Goal: Task Accomplishment & Management: Complete application form

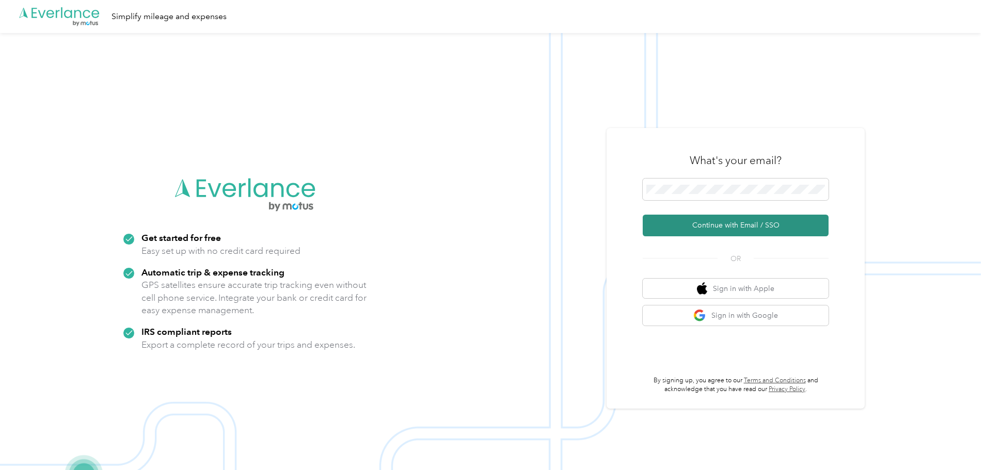
click at [732, 224] on button "Continue with Email / SSO" at bounding box center [736, 226] width 186 height 22
click at [739, 225] on button "Continue with Email / SSO" at bounding box center [736, 226] width 186 height 22
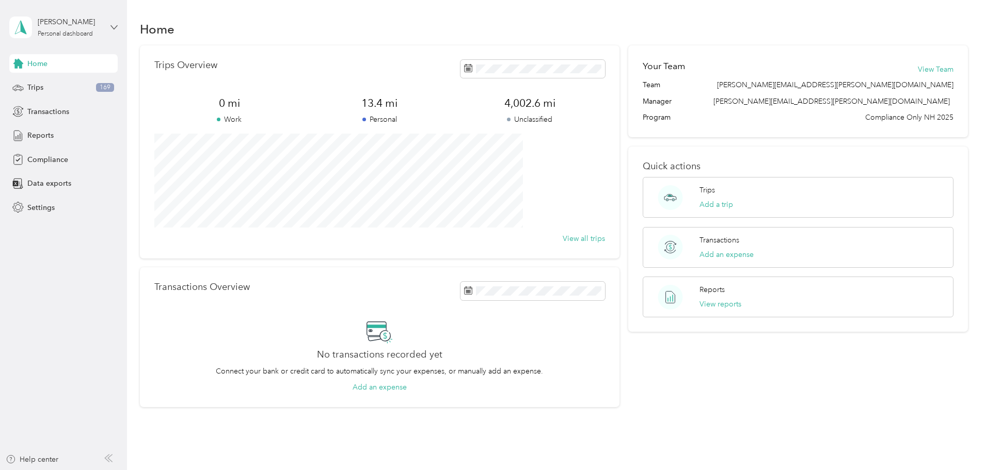
click at [114, 27] on icon at bounding box center [114, 27] width 7 height 7
click at [32, 64] on span "Home" at bounding box center [37, 63] width 20 height 11
click at [35, 157] on span "Compliance" at bounding box center [47, 159] width 41 height 11
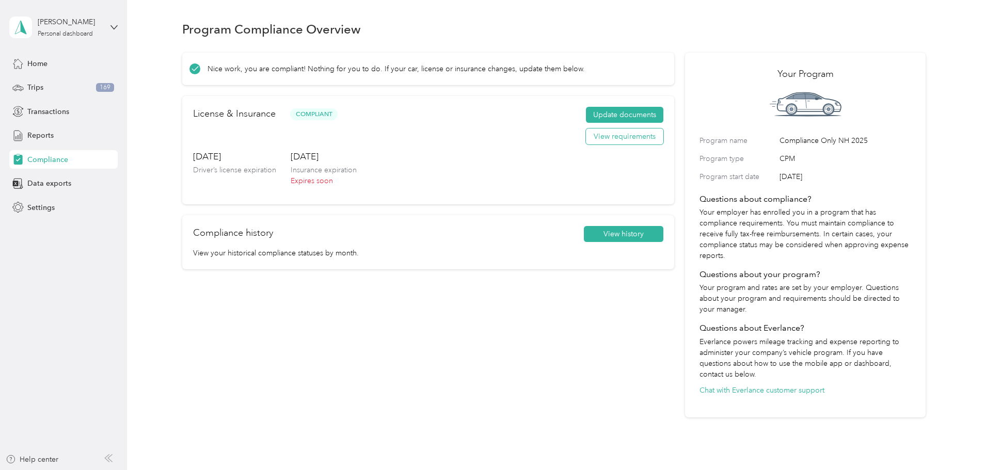
click at [603, 145] on button "View requirements" at bounding box center [624, 137] width 77 height 17
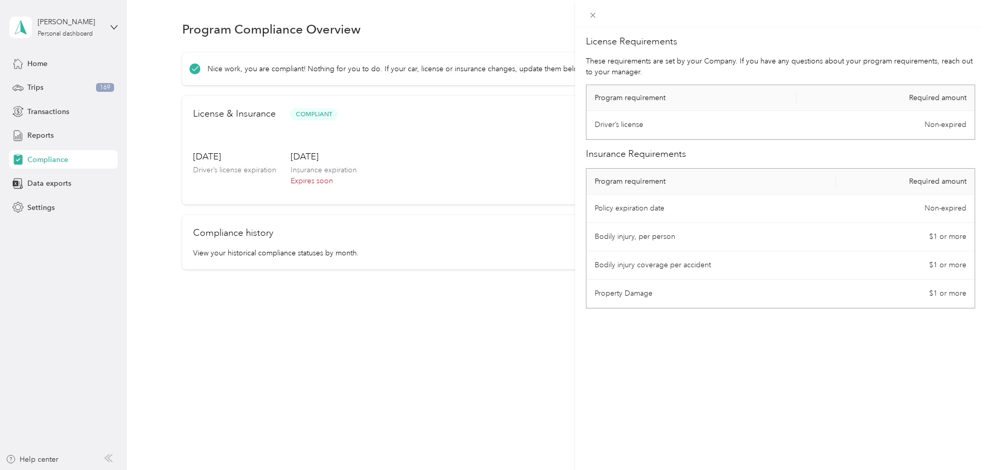
click at [507, 114] on div "License Requirements These requirements are set by your Company. If you have an…" at bounding box center [493, 235] width 986 height 470
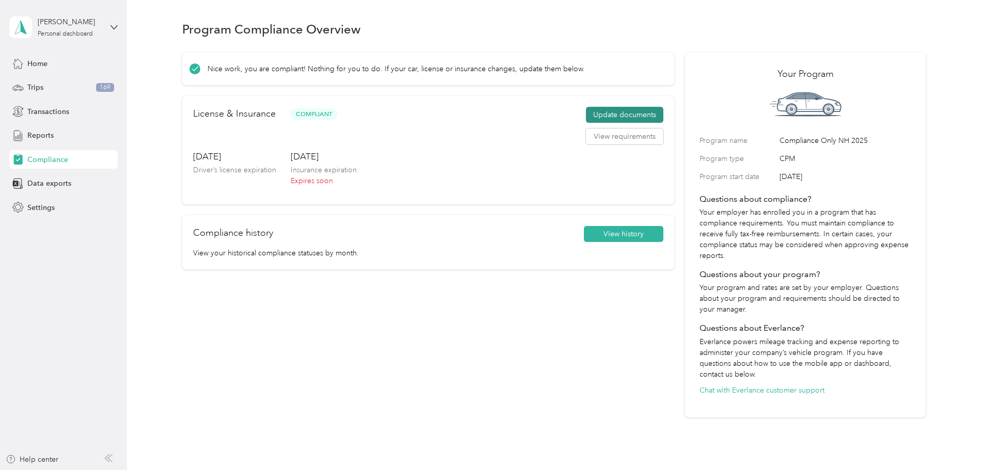
click at [588, 123] on button "Update documents" at bounding box center [624, 115] width 77 height 17
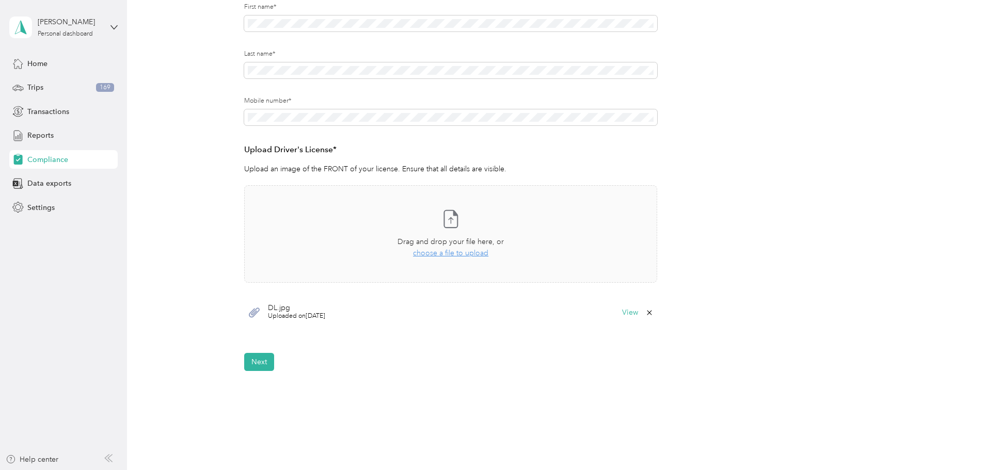
scroll to position [206, 0]
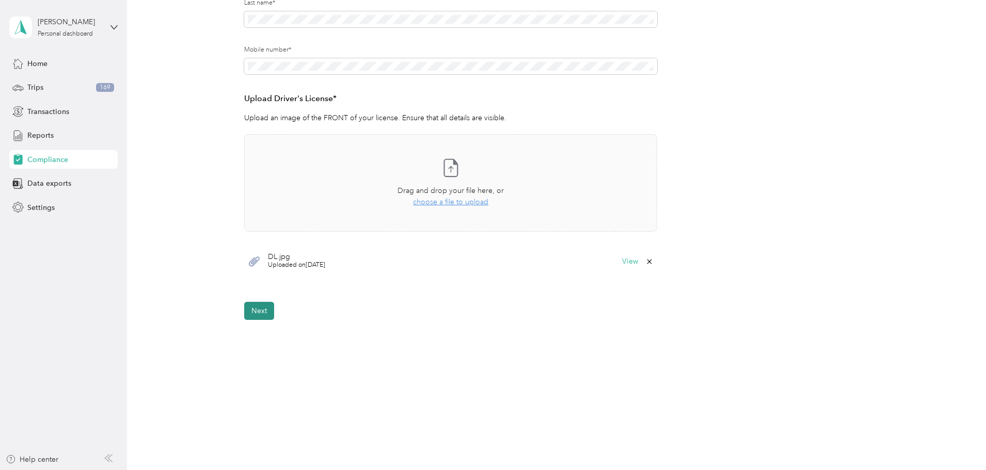
click at [258, 312] on button "Next" at bounding box center [259, 311] width 30 height 18
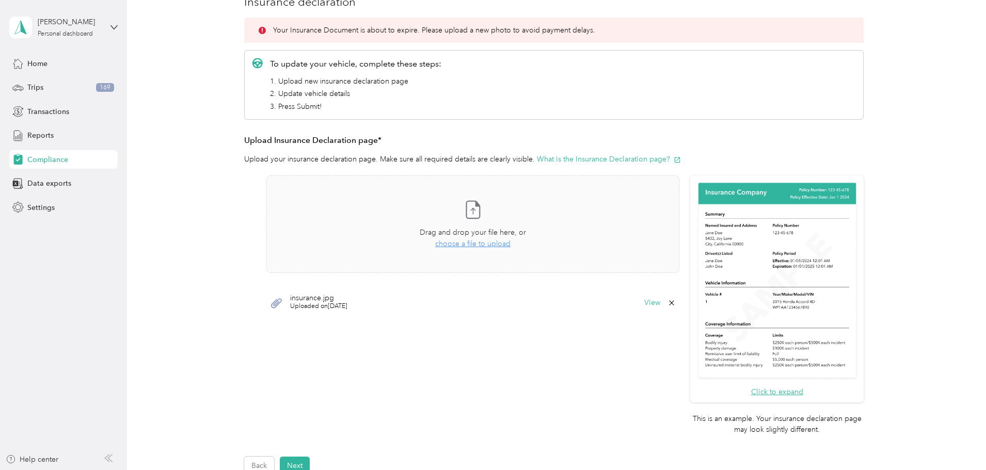
scroll to position [88, 0]
